Goal: Information Seeking & Learning: Learn about a topic

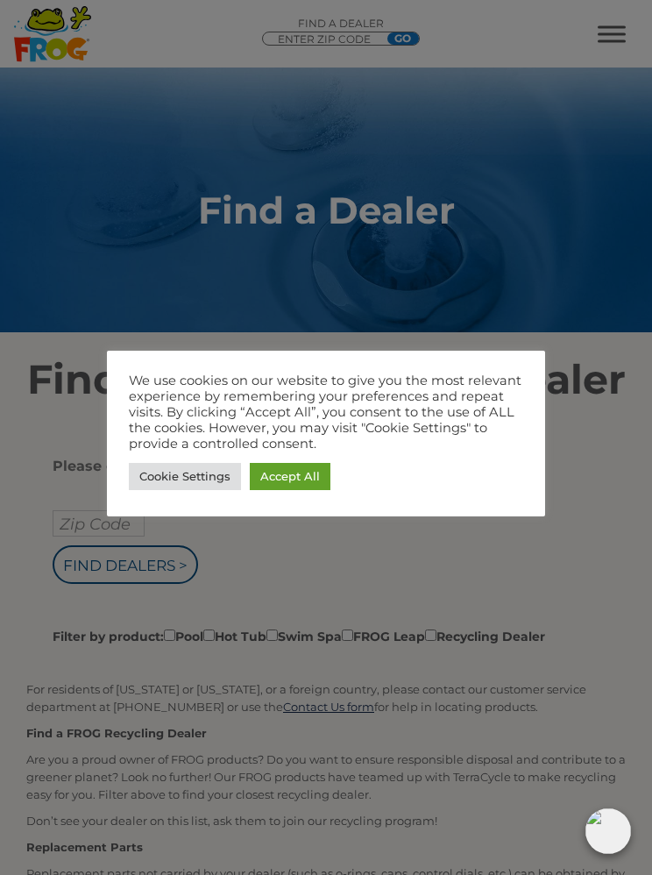
click at [174, 487] on link "Cookie Settings" at bounding box center [185, 476] width 112 height 27
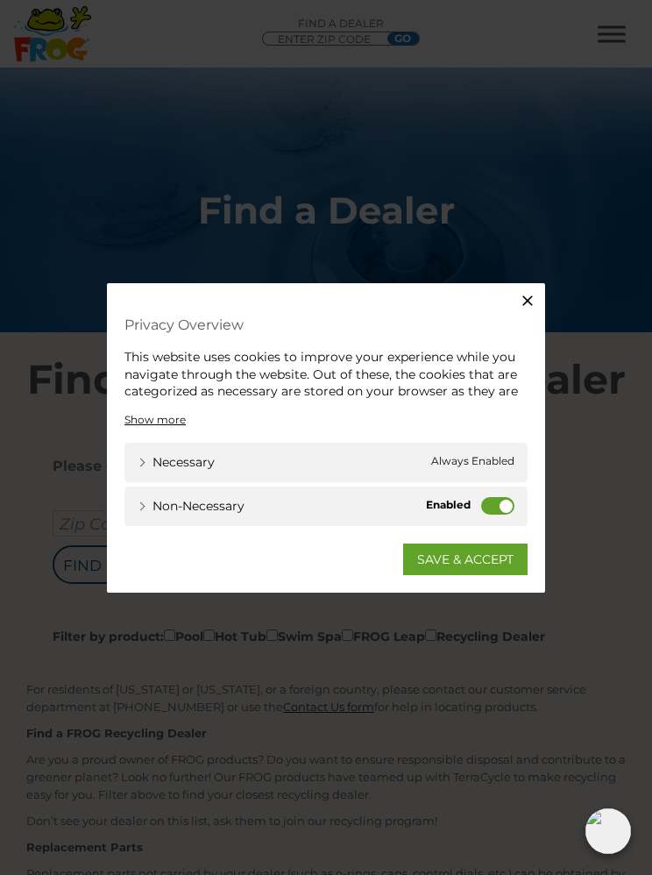
click at [503, 500] on label "Non-necessary" at bounding box center [497, 506] width 33 height 18
click at [0, 0] on input "Non-necessary" at bounding box center [0, 0] width 0 height 0
click at [481, 567] on link "SAVE & ACCEPT" at bounding box center [465, 560] width 124 height 32
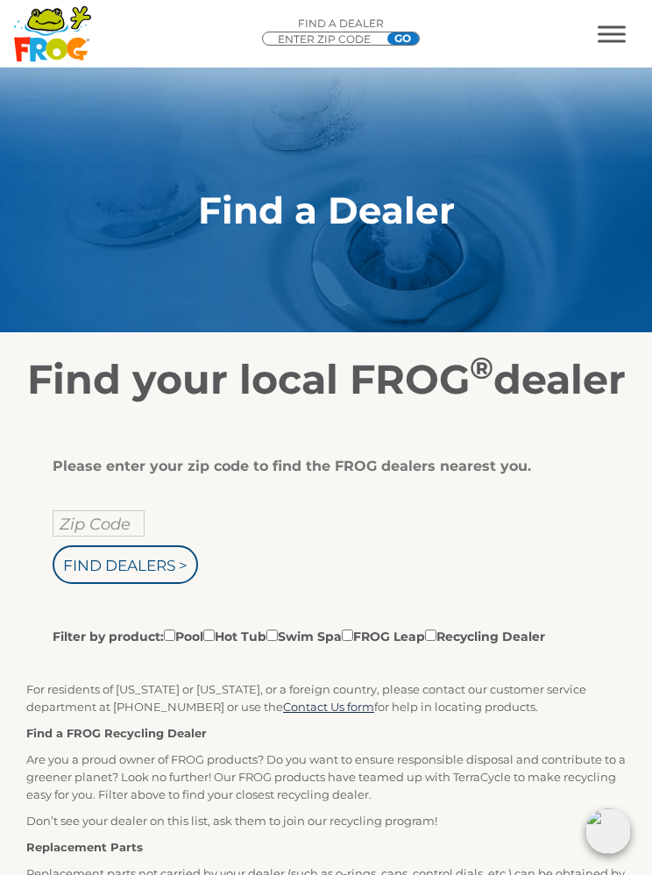
click at [616, 28] on span "MENU" at bounding box center [612, 26] width 28 height 3
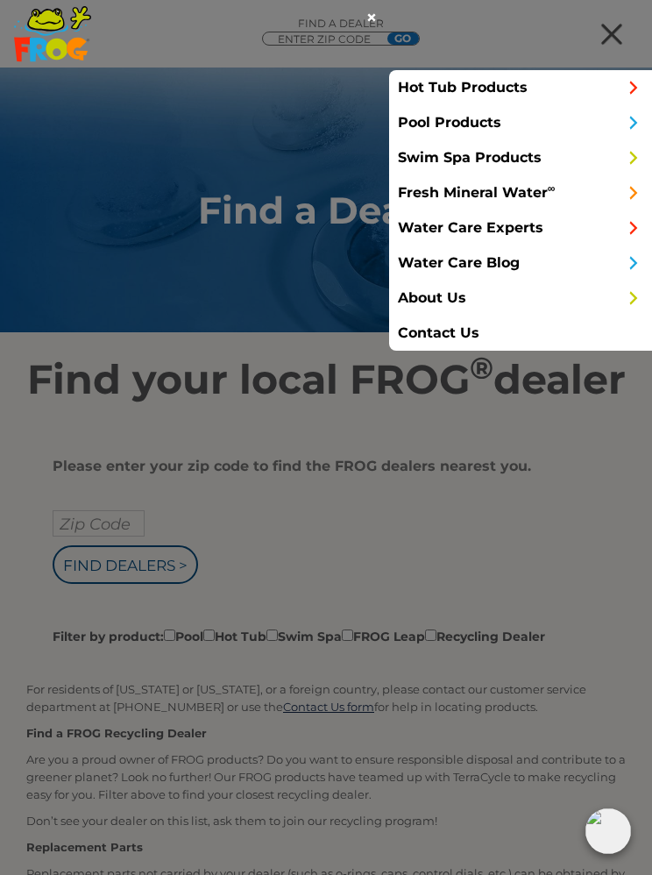
click at [608, 77] on link "Hot Tub Products" at bounding box center [520, 87] width 263 height 35
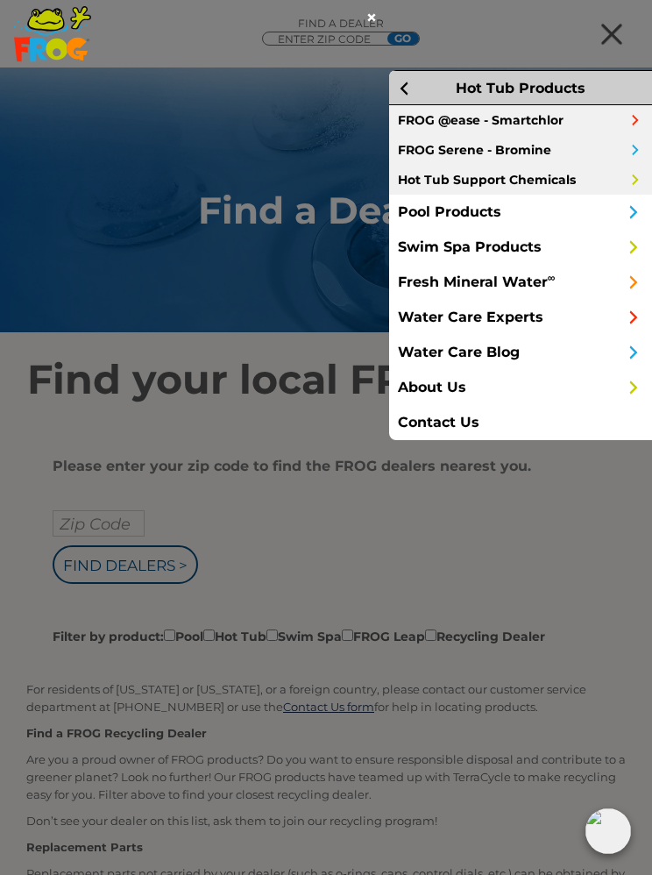
click at [544, 145] on link "FROG Serene - Bromine" at bounding box center [520, 150] width 263 height 30
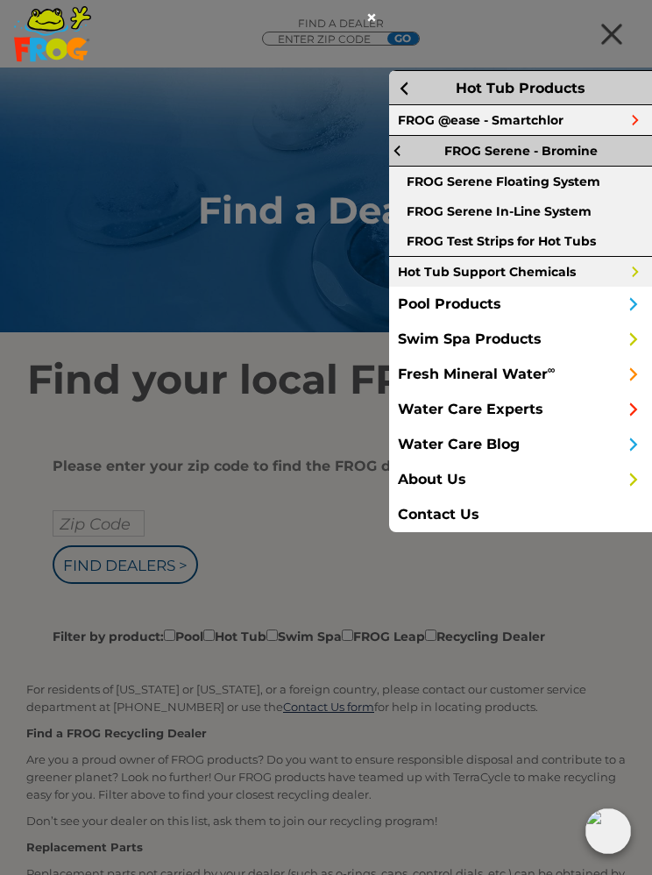
click at [583, 174] on link "FROG Serene Floating System" at bounding box center [520, 182] width 263 height 30
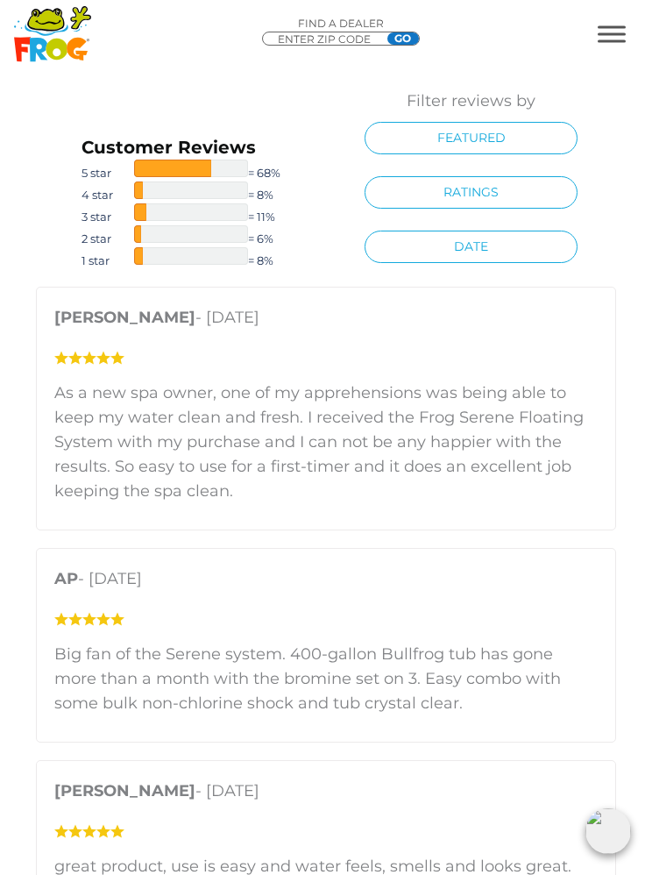
scroll to position [3899, 0]
